Goal: Task Accomplishment & Management: Complete application form

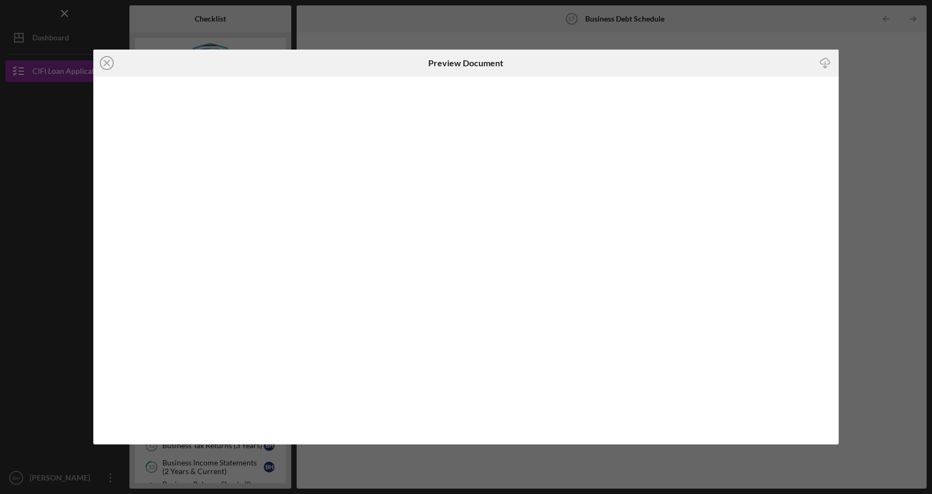
scroll to position [178, 0]
click at [886, 67] on div "Icon/Close Preview Document Icon/Download" at bounding box center [466, 247] width 932 height 494
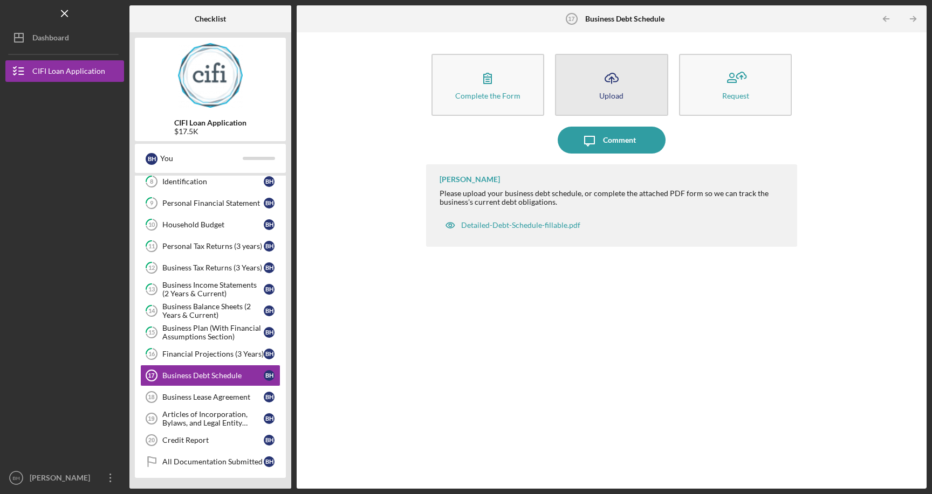
click at [659, 80] on button "Icon/Upload Upload" at bounding box center [611, 85] width 113 height 62
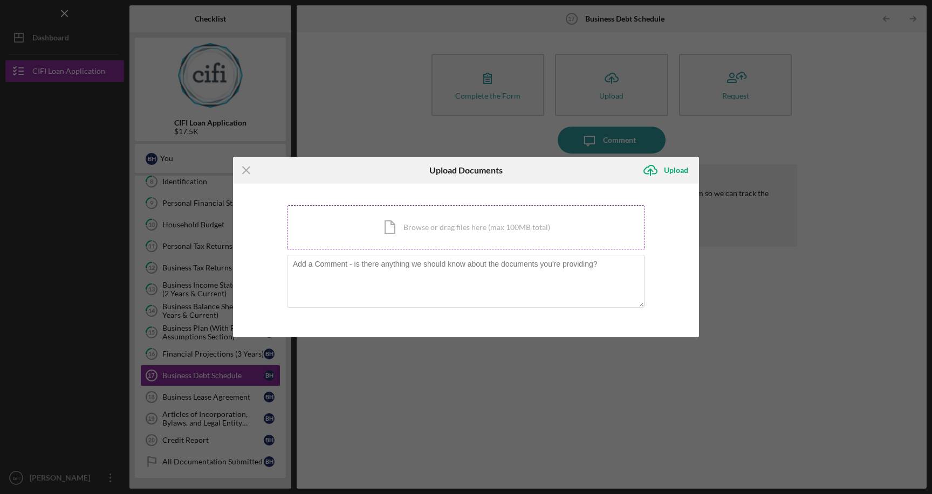
click at [475, 241] on div "Icon/Document Browse or drag files here (max 100MB total) Tap to choose files o…" at bounding box center [466, 227] width 358 height 44
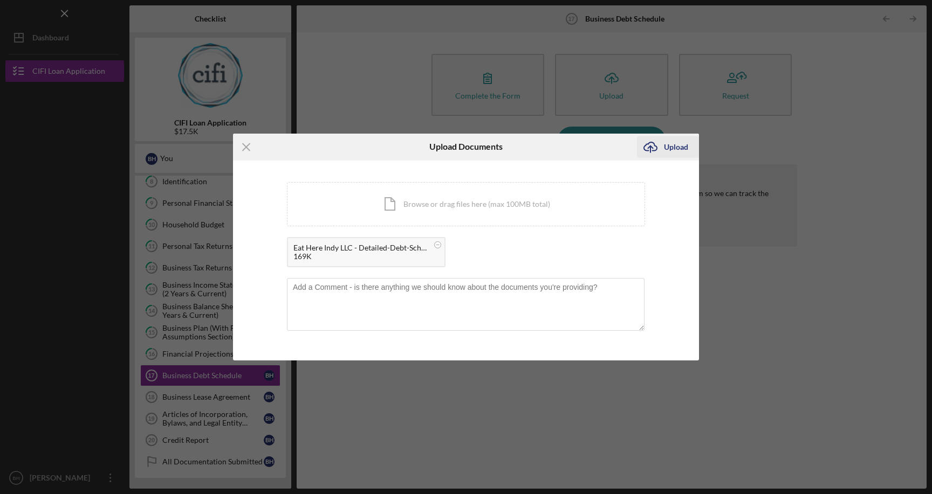
click at [662, 142] on icon "Icon/Upload" at bounding box center [650, 147] width 27 height 27
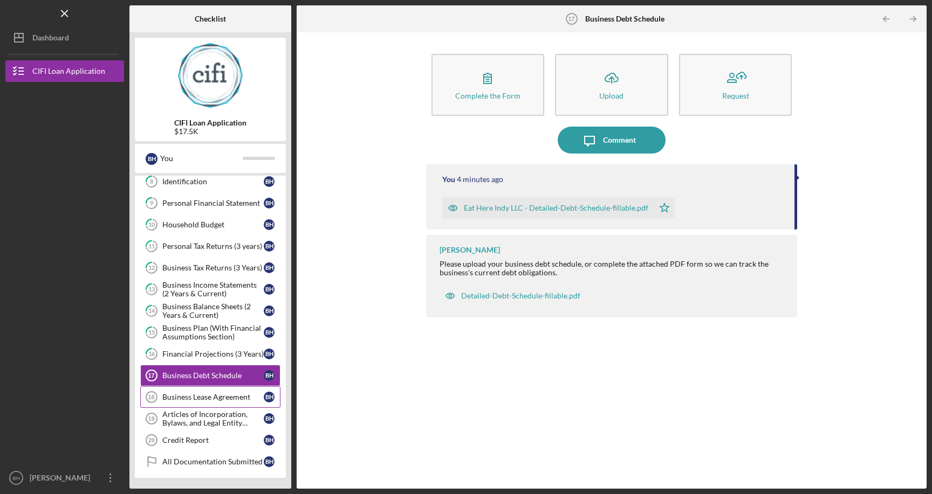
click at [210, 403] on link "Business Lease Agreement 18 Business Lease Agreement B H" at bounding box center [210, 398] width 140 height 22
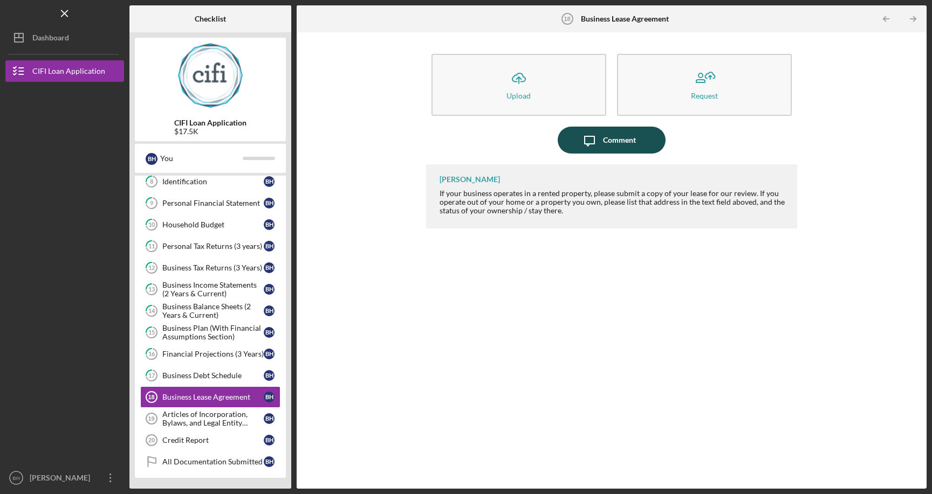
click at [601, 138] on icon "Icon/Message" at bounding box center [589, 140] width 27 height 27
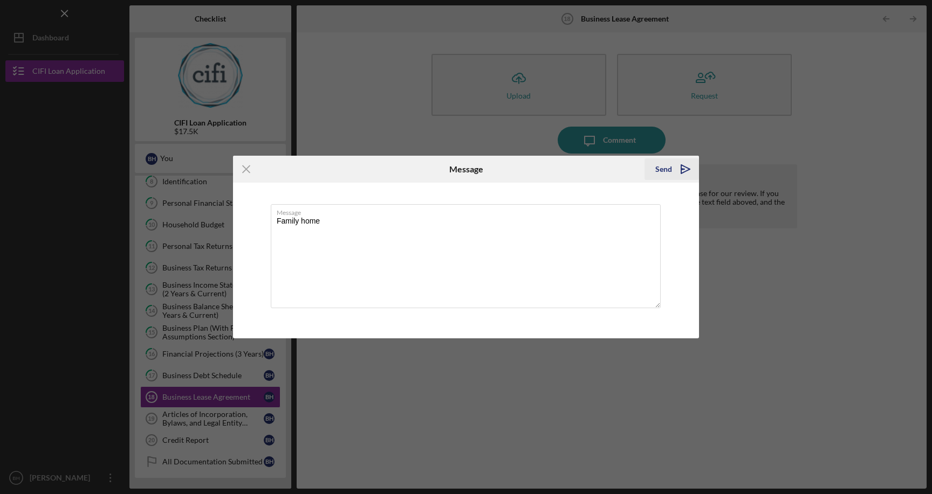
type textarea "Family home"
click at [657, 171] on div "Send" at bounding box center [663, 169] width 17 height 22
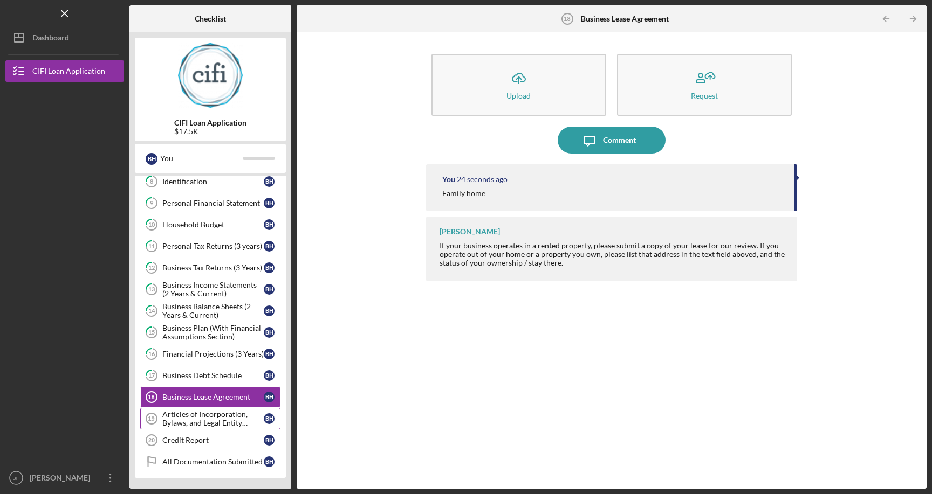
click at [214, 425] on div "Articles of Incorporation, Bylaws, and Legal Entity Documents" at bounding box center [212, 418] width 101 height 17
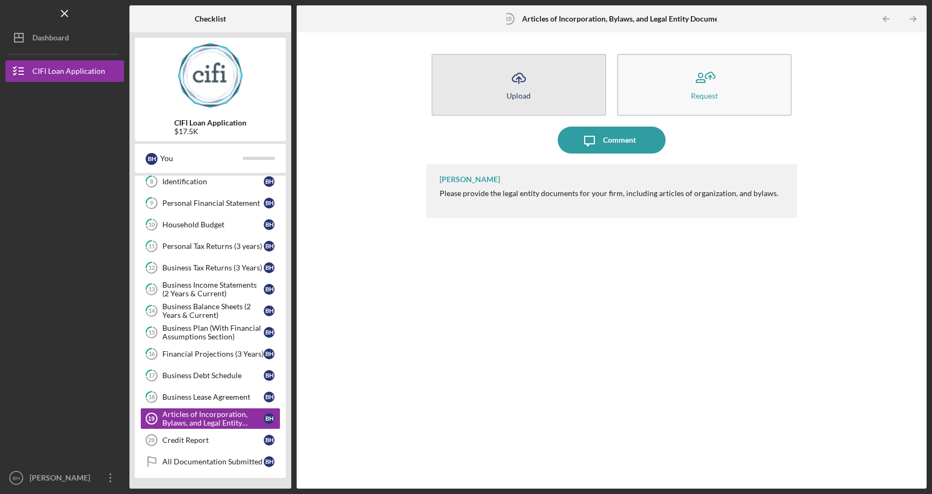
click at [509, 82] on icon "Icon/Upload" at bounding box center [518, 78] width 27 height 27
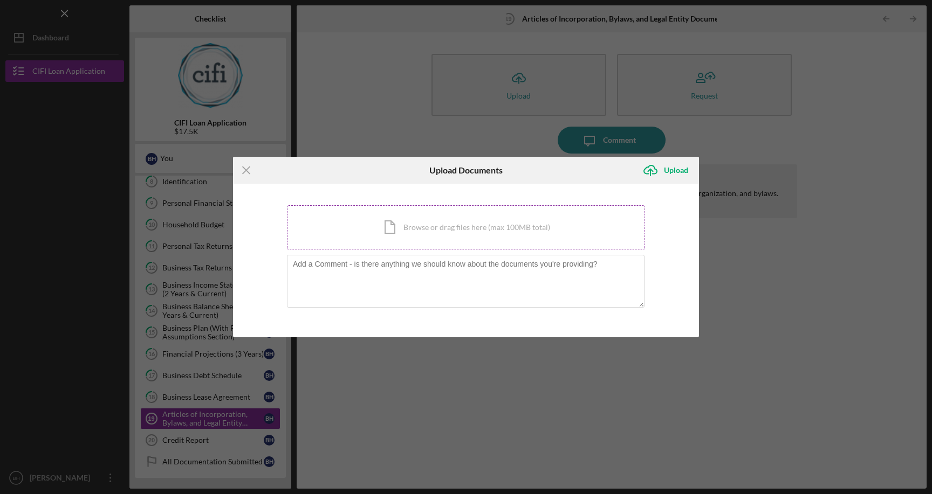
click at [556, 222] on div "Icon/Document Browse or drag files here (max 100MB total) Tap to choose files o…" at bounding box center [466, 227] width 358 height 44
click at [567, 229] on div "Icon/Document Browse or drag files here (max 100MB total) Tap to choose files o…" at bounding box center [466, 227] width 358 height 44
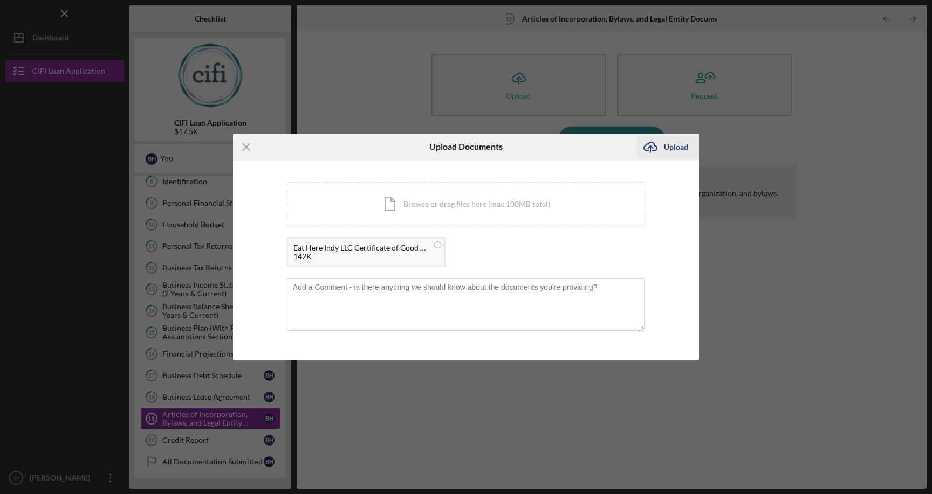
click at [665, 151] on div "Upload" at bounding box center [676, 147] width 24 height 22
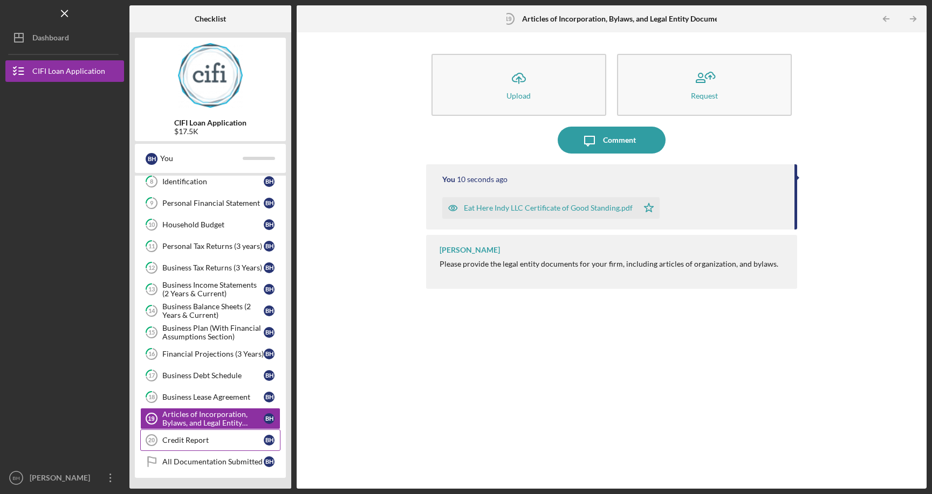
click at [173, 447] on link "Credit Report 20 Credit Report B H" at bounding box center [210, 441] width 140 height 22
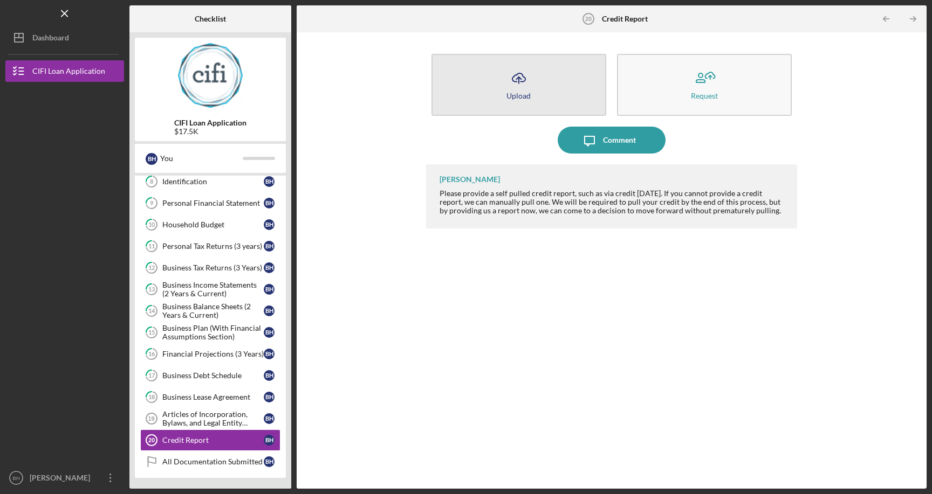
click at [532, 79] on button "Icon/Upload Upload" at bounding box center [518, 85] width 175 height 62
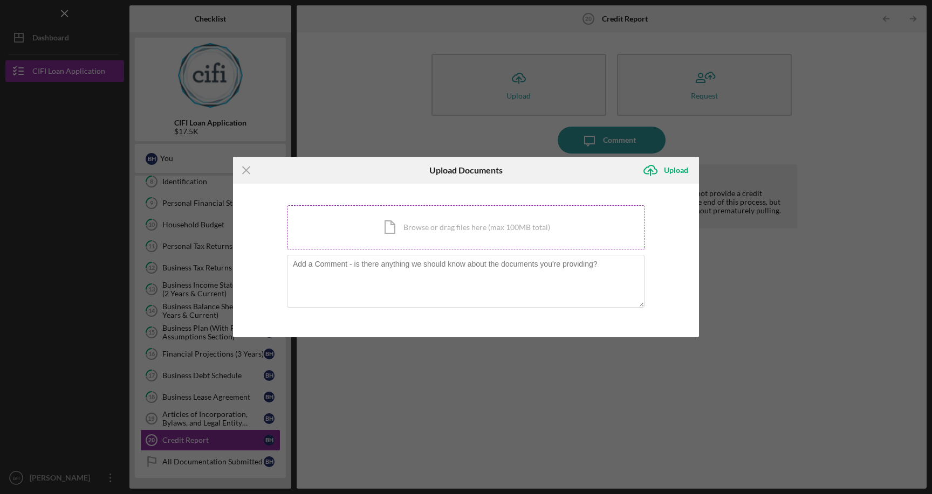
click at [504, 216] on div "Icon/Document Browse or drag files here (max 100MB total) Tap to choose files o…" at bounding box center [466, 227] width 358 height 44
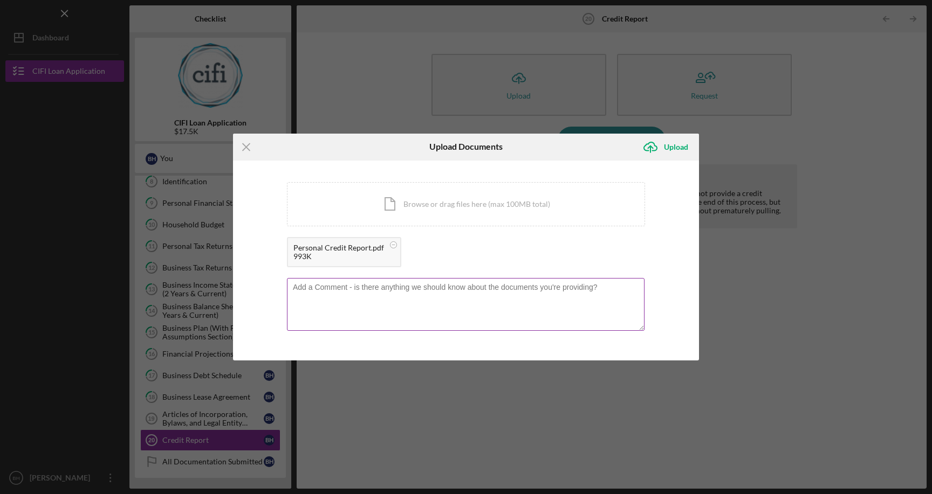
click at [437, 310] on textarea at bounding box center [465, 304] width 357 height 53
paste textarea "My personal credit score has taken a hit this year, largely due to slow and sea…"
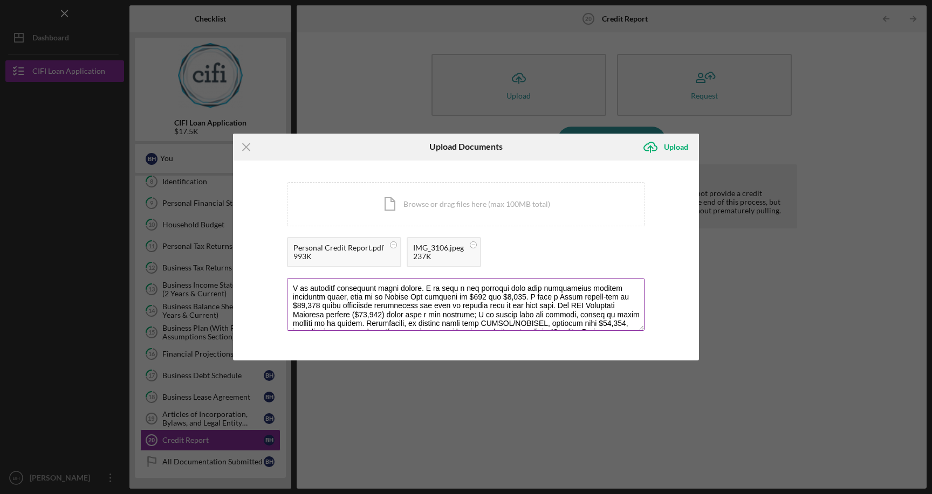
scroll to position [40, 0]
click at [369, 309] on textarea at bounding box center [465, 304] width 357 height 53
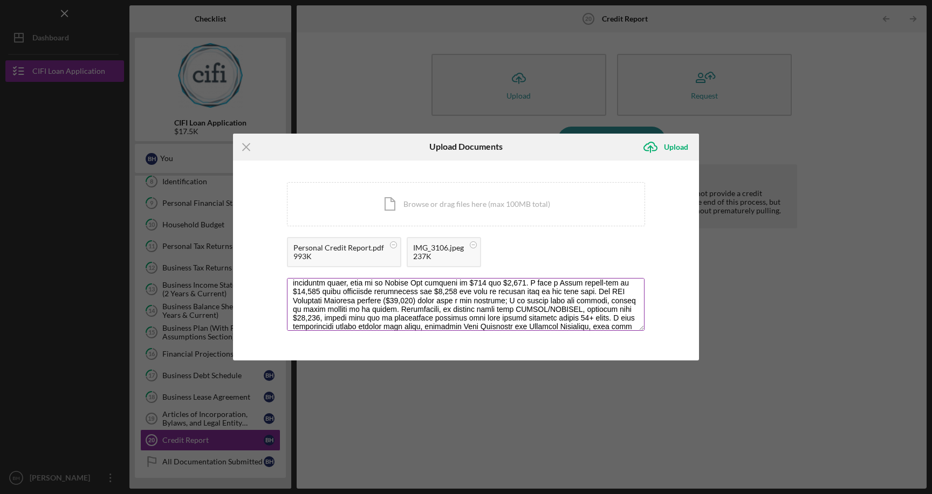
scroll to position [61, 0]
drag, startPoint x: 361, startPoint y: 306, endPoint x: 316, endPoint y: 303, distance: 45.4
click at [316, 303] on textarea at bounding box center [465, 304] width 357 height 53
type textarea "My personal credit score has taken a hit this year, largely due to slow and sea…"
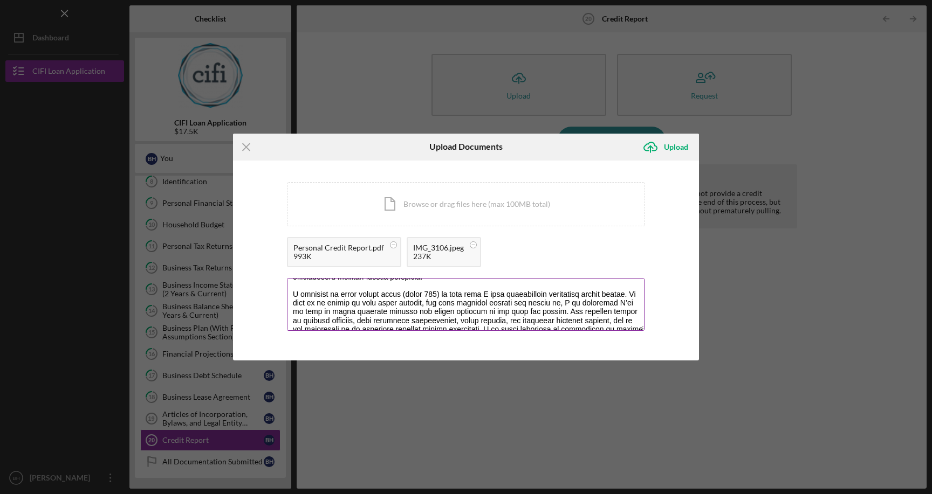
scroll to position [139, 0]
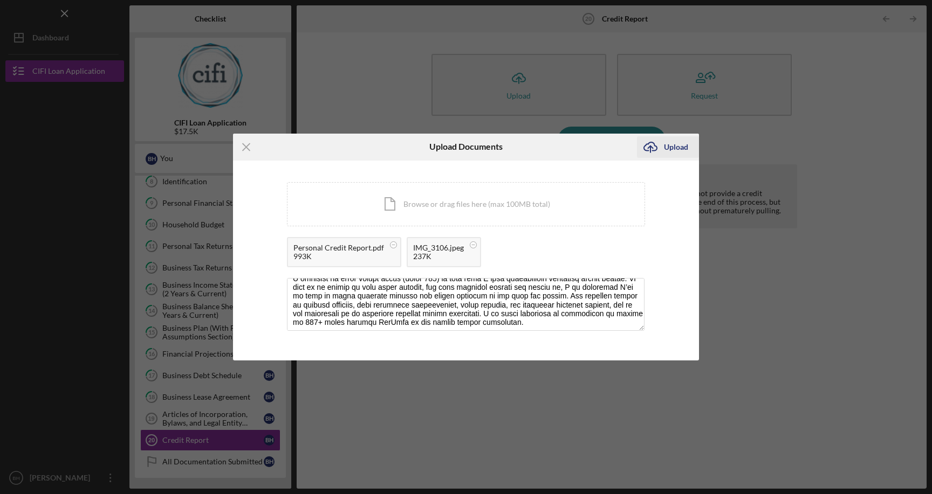
click at [683, 144] on div "Upload" at bounding box center [676, 147] width 24 height 22
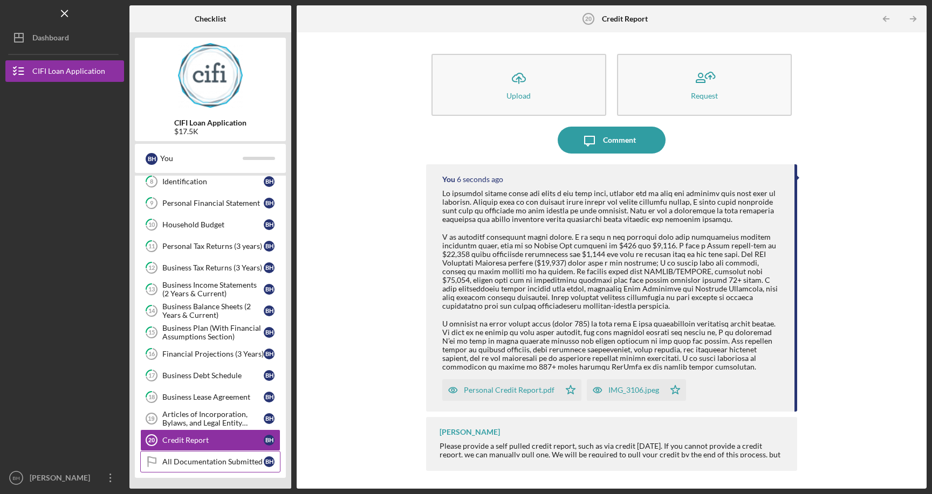
click at [191, 464] on div "All Documentation Submitted" at bounding box center [212, 462] width 101 height 9
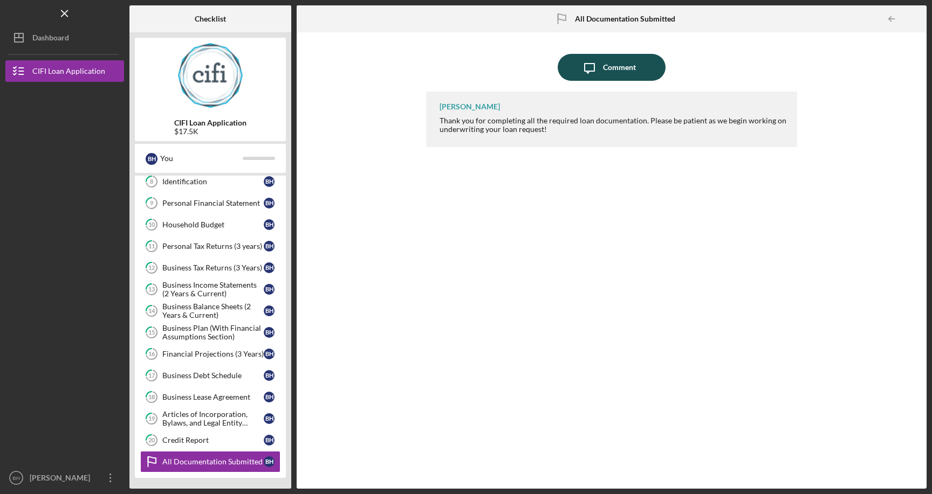
click at [606, 76] on div "Comment" at bounding box center [619, 67] width 33 height 27
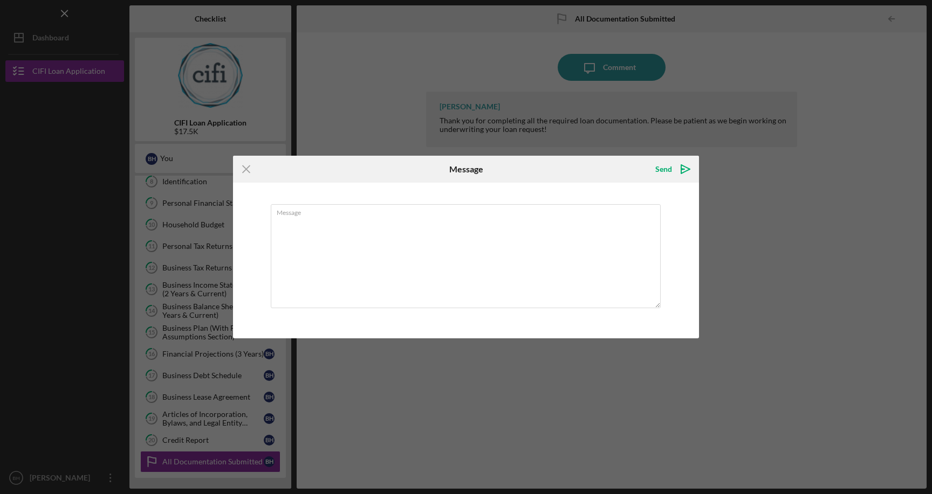
click at [400, 437] on div "Icon/Menu Close Message Send Icon/icon-invite-send Message Cancel Send Icon/ico…" at bounding box center [466, 247] width 932 height 494
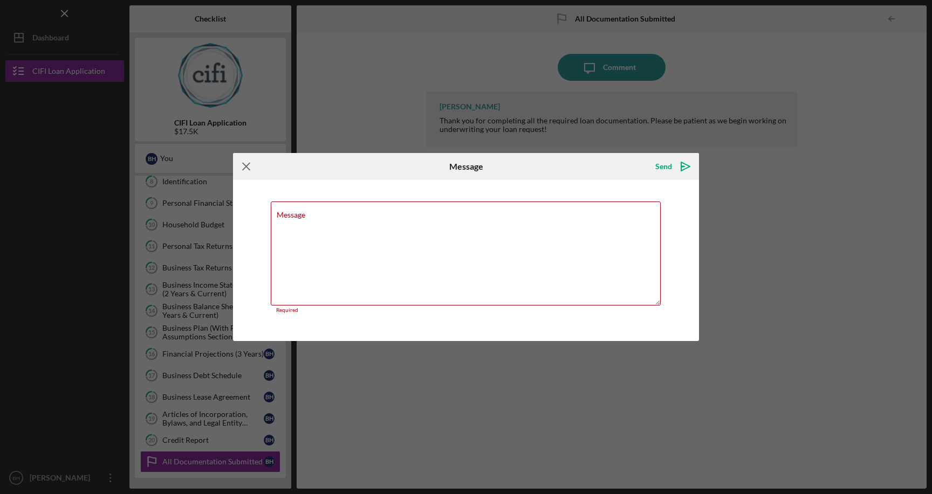
click at [247, 162] on icon "Icon/Menu Close" at bounding box center [246, 166] width 27 height 27
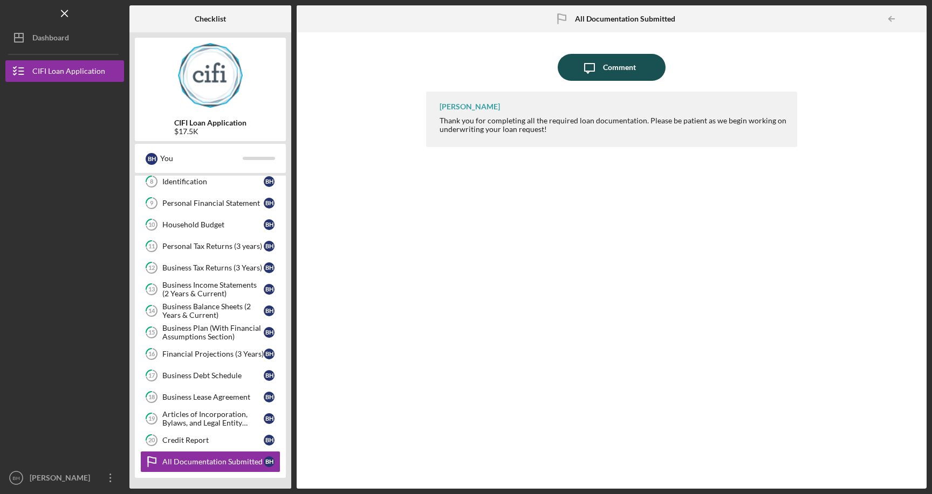
click at [603, 75] on div "Comment" at bounding box center [619, 67] width 33 height 27
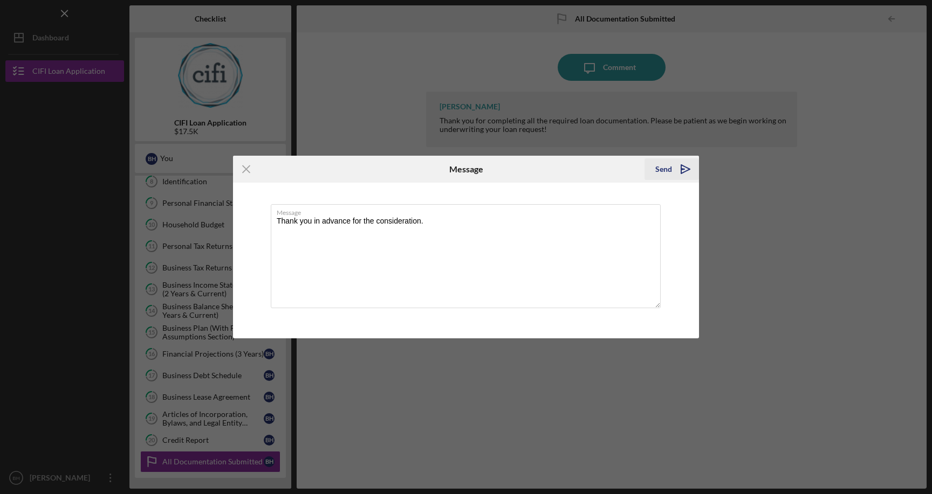
type textarea "Thank you in advance for the consideration."
click at [684, 174] on icon "Icon/icon-invite-send" at bounding box center [685, 169] width 27 height 27
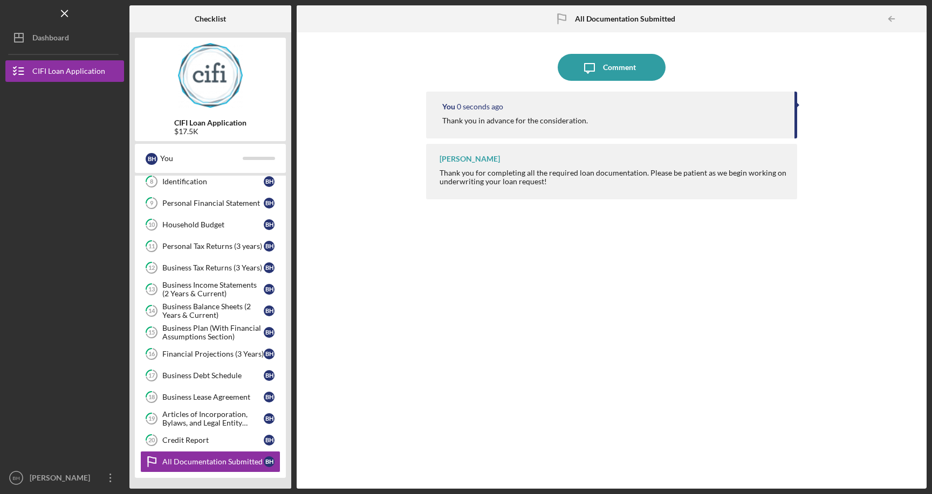
click at [791, 284] on div "You 0 seconds ago Thank you in advance for the consideration. [PERSON_NAME] Tha…" at bounding box center [611, 282] width 371 height 381
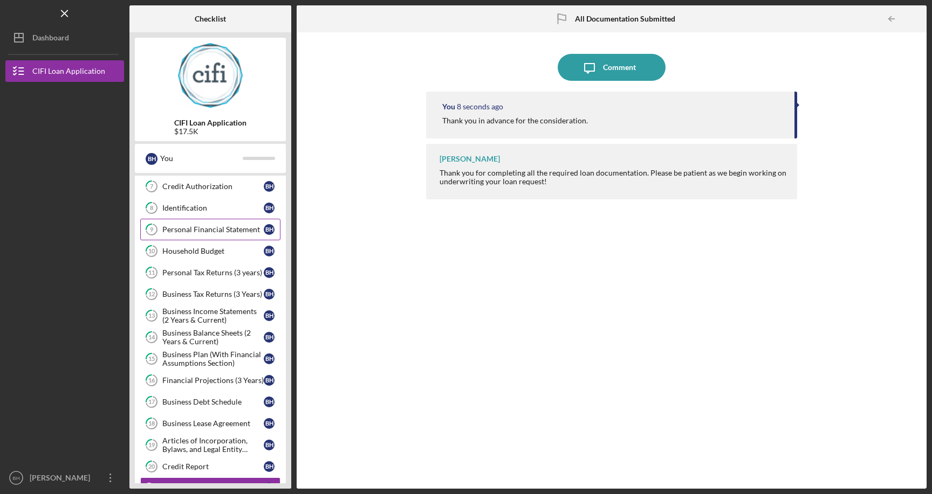
scroll to position [178, 0]
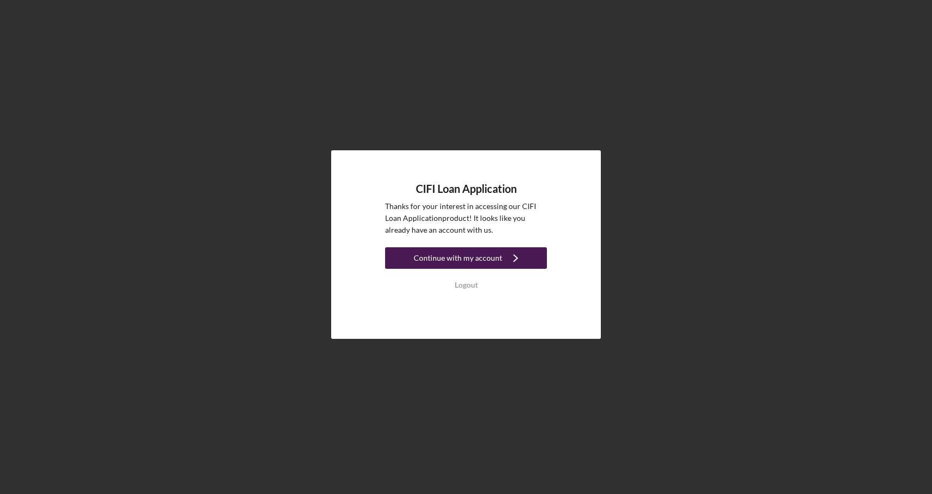
click at [486, 260] on div "Continue with my account" at bounding box center [457, 258] width 88 height 22
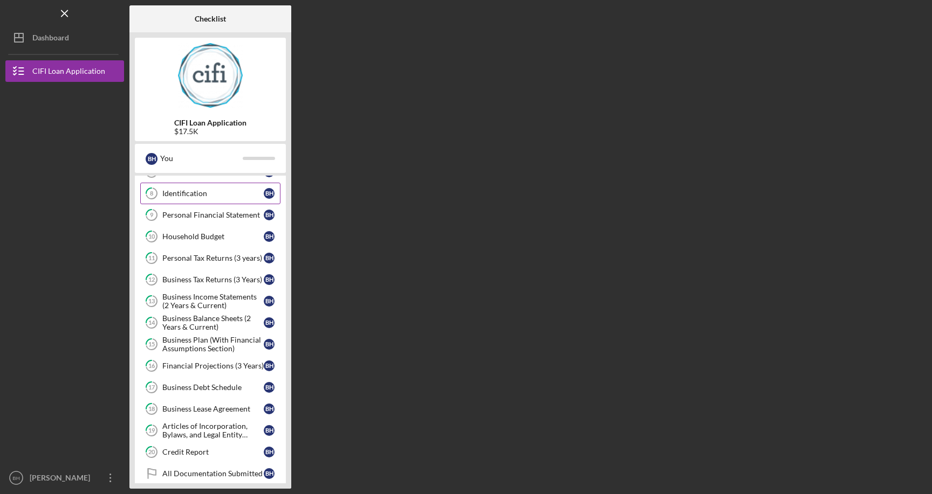
scroll to position [178, 0]
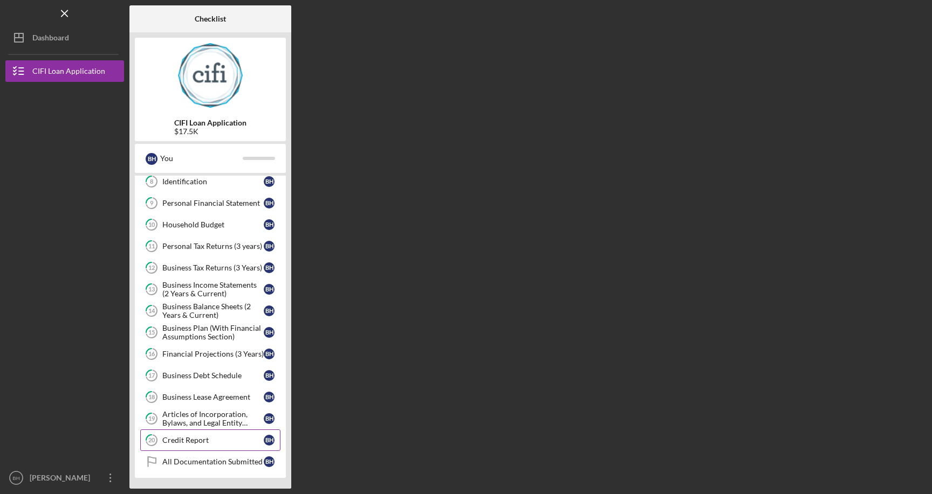
click at [199, 440] on div "Credit Report" at bounding box center [212, 440] width 101 height 9
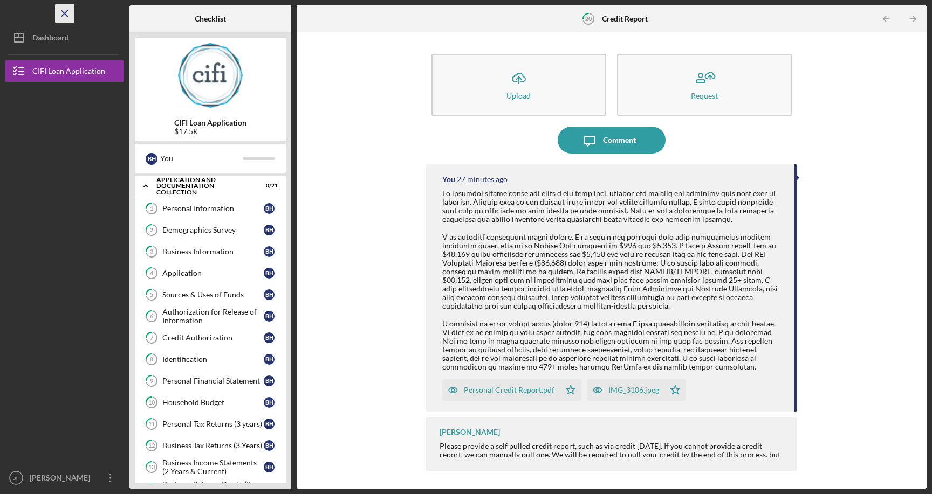
click at [66, 13] on icon "Icon/Menu Close" at bounding box center [65, 14] width 24 height 24
